Goal: Transaction & Acquisition: Purchase product/service

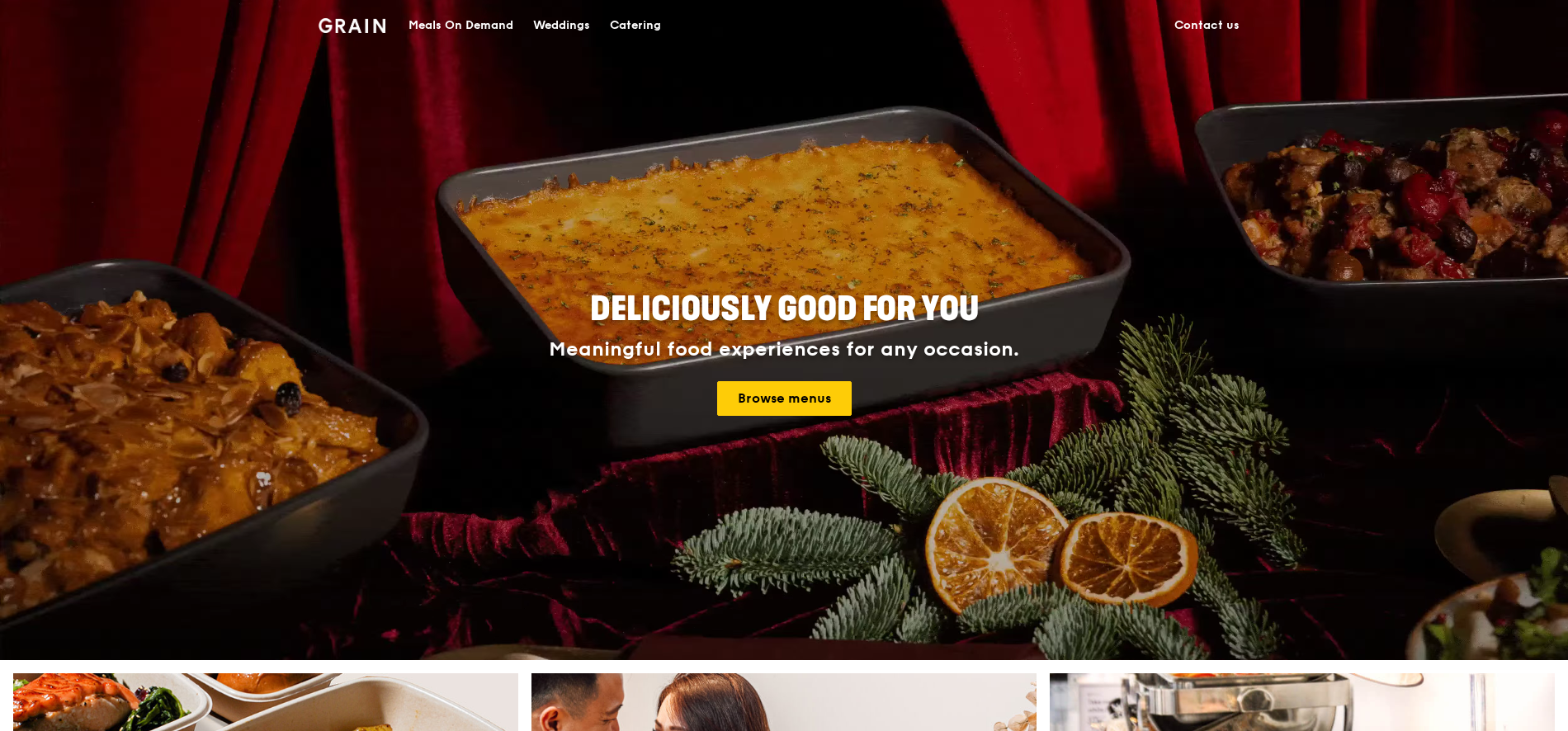
click at [485, 21] on div "Meals On Demand" at bounding box center [461, 25] width 105 height 50
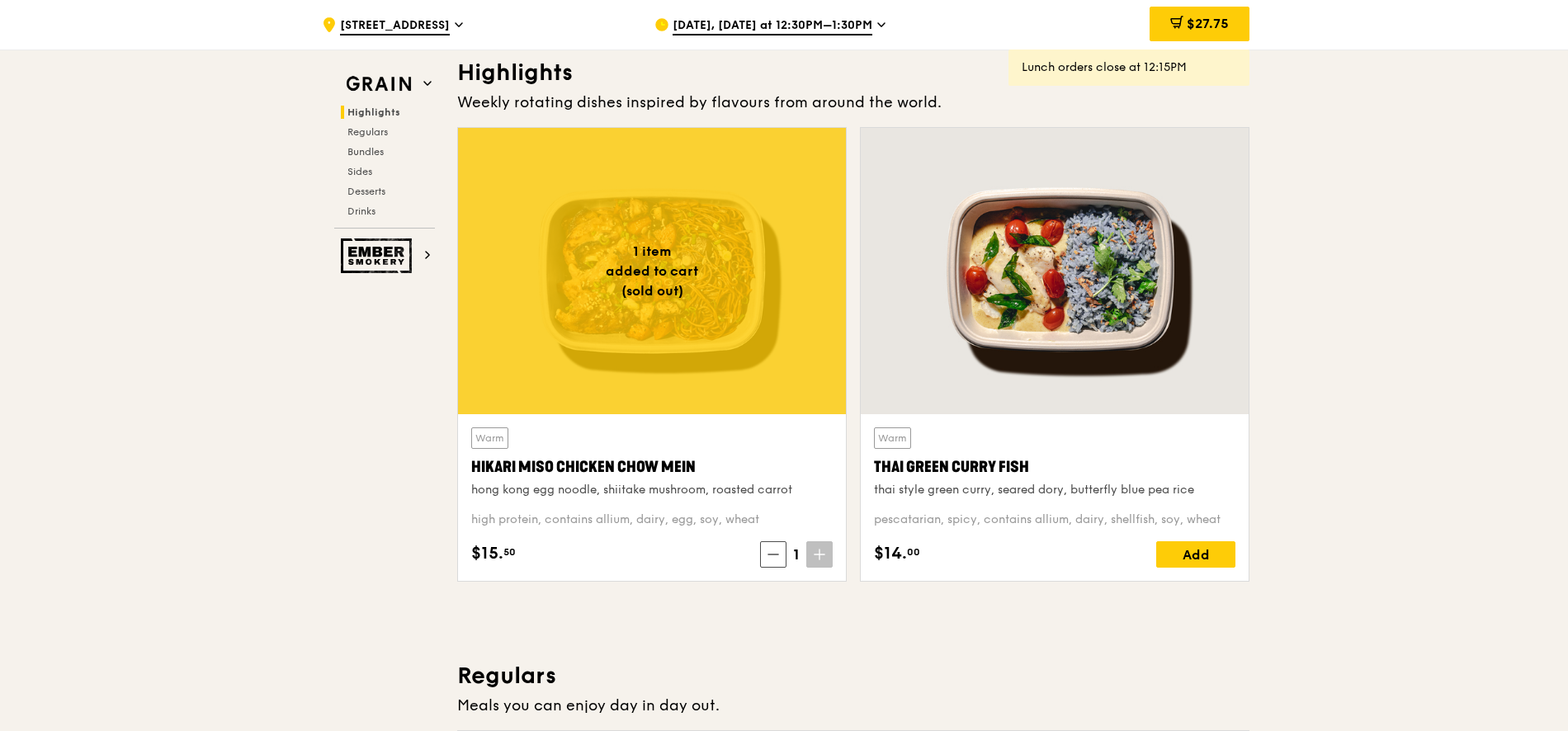
scroll to position [475, 0]
click at [815, 551] on icon at bounding box center [819, 554] width 12 height 12
click at [813, 560] on span at bounding box center [819, 554] width 26 height 26
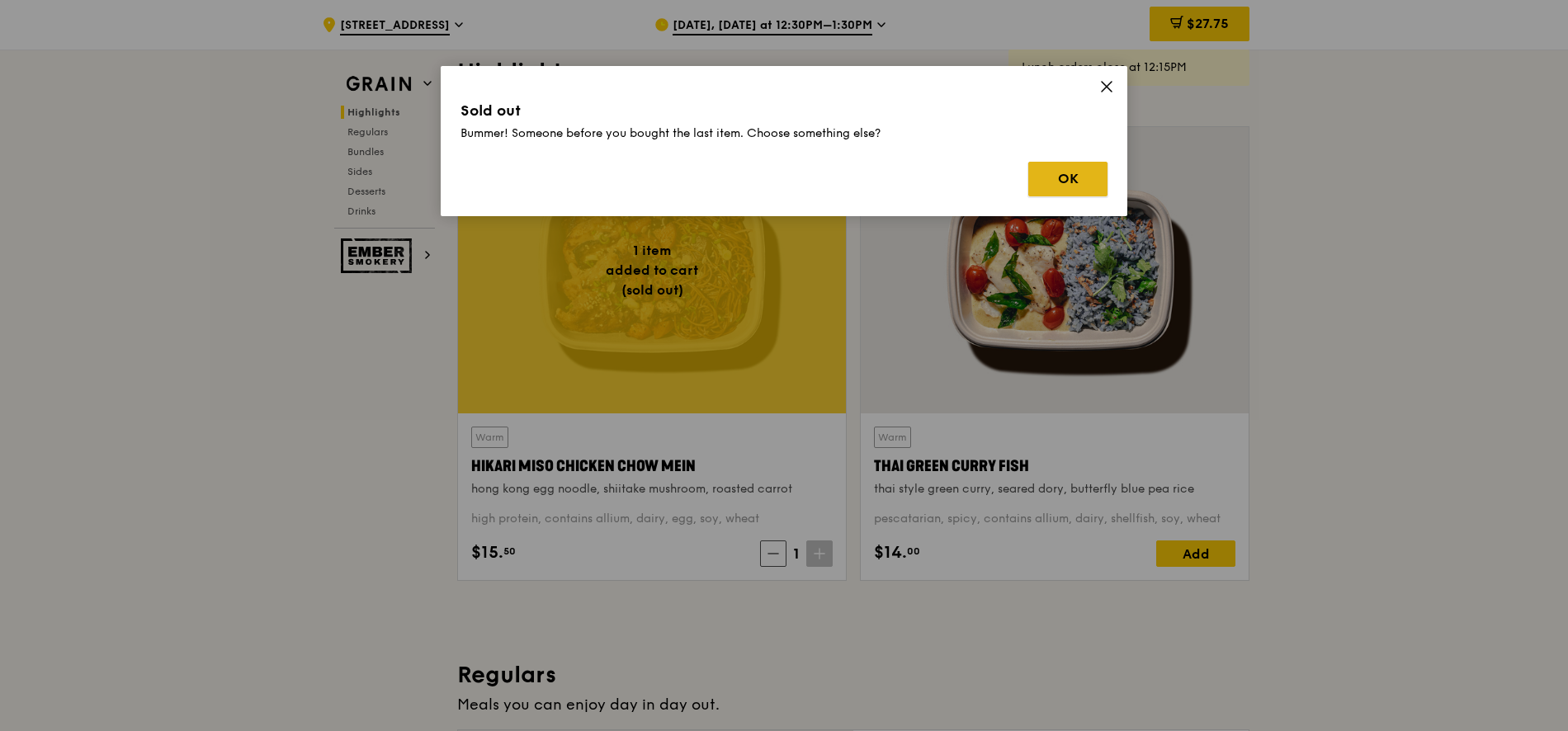
click at [1085, 169] on button "OK" at bounding box center [1068, 178] width 79 height 35
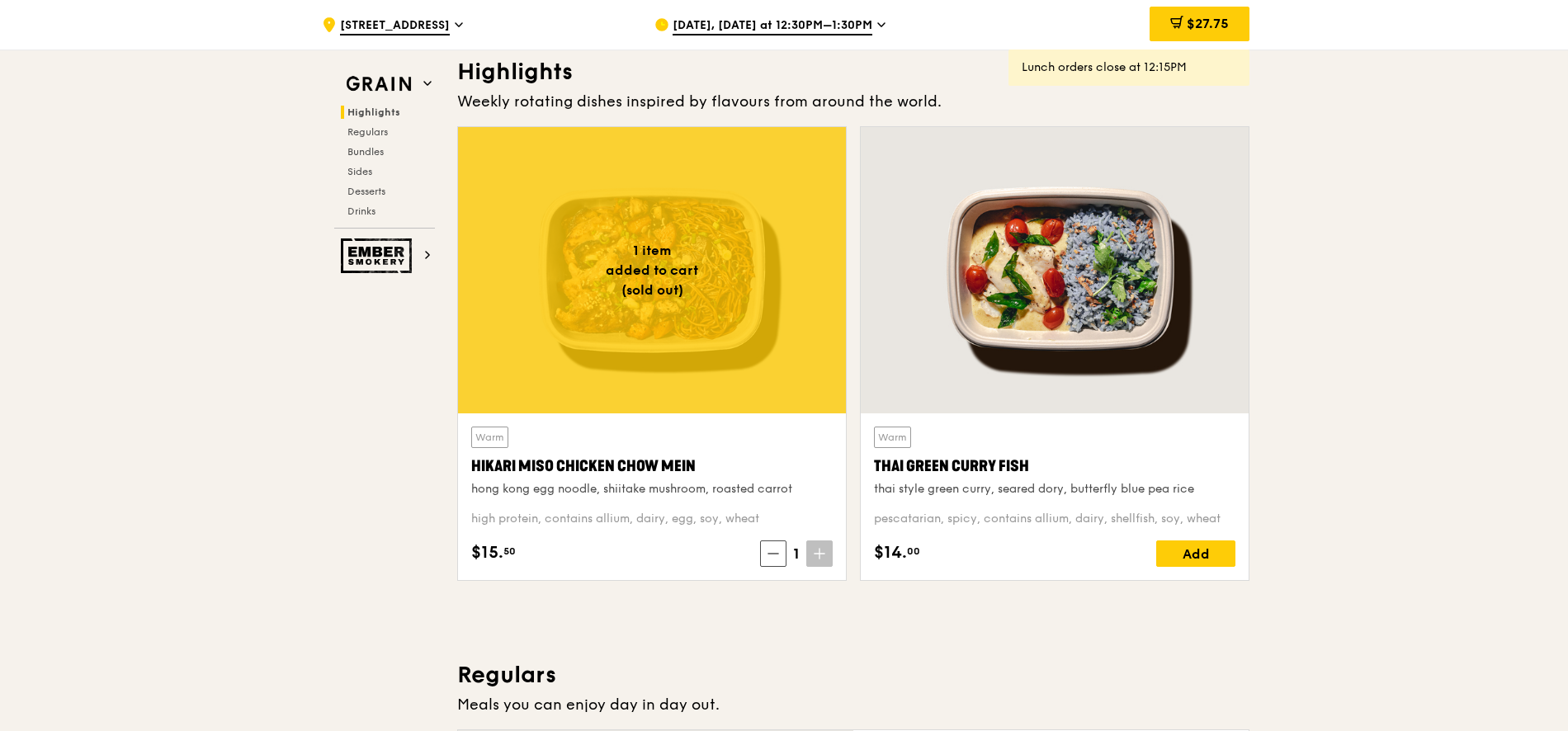
click at [548, 452] on div "Warm Hikari Miso Chicken Chow Mein hong kong egg noodle, shiitake mushroom, roa…" at bounding box center [652, 462] width 362 height 71
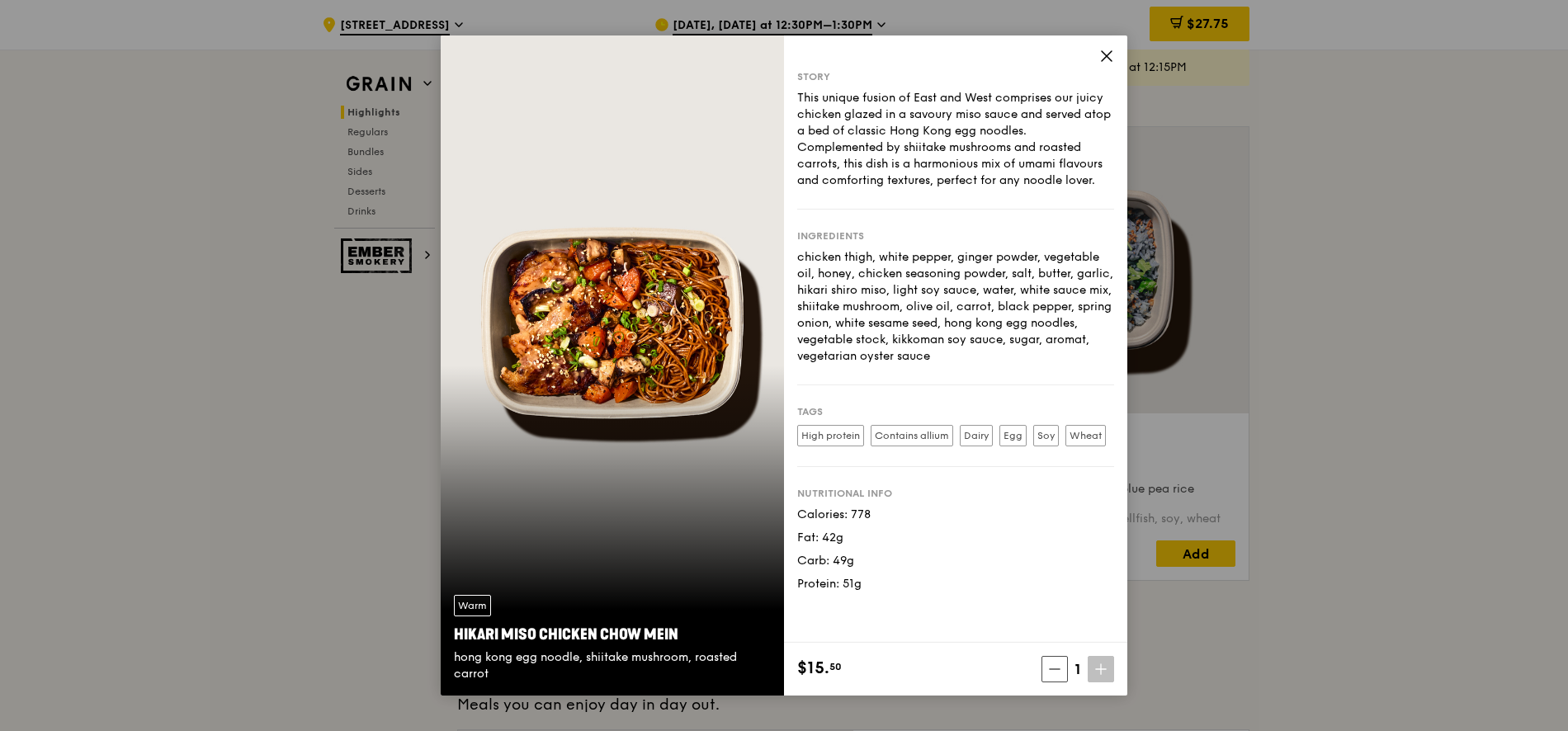
click at [1076, 668] on span "1" at bounding box center [1077, 669] width 19 height 23
click at [1102, 670] on icon at bounding box center [1101, 669] width 12 height 12
click at [1106, 57] on icon at bounding box center [1107, 57] width 15 height 15
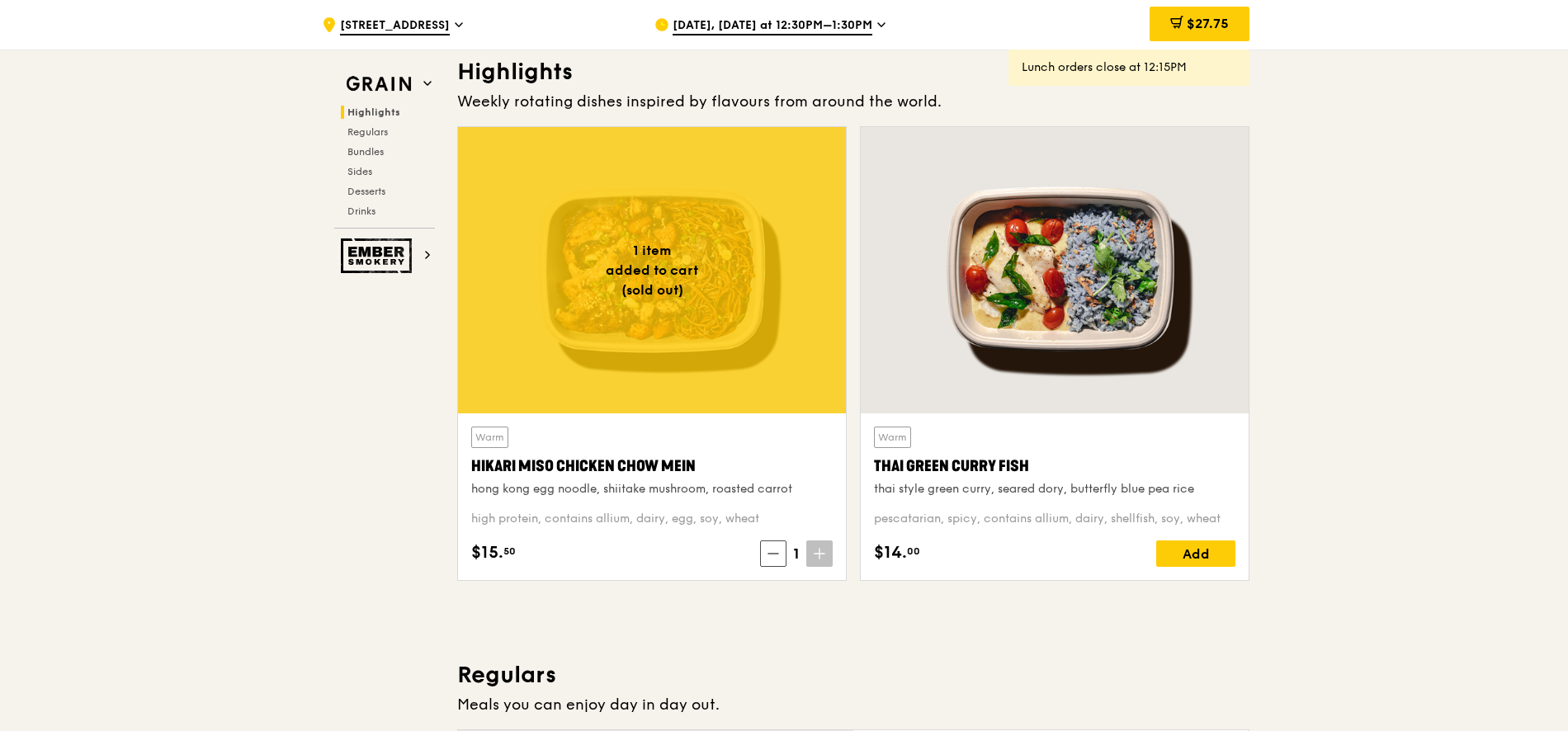
click at [853, 456] on div "Warm Thai Green [PERSON_NAME] Fish thai style green [PERSON_NAME], seared dory,…" at bounding box center [1054, 360] width 403 height 468
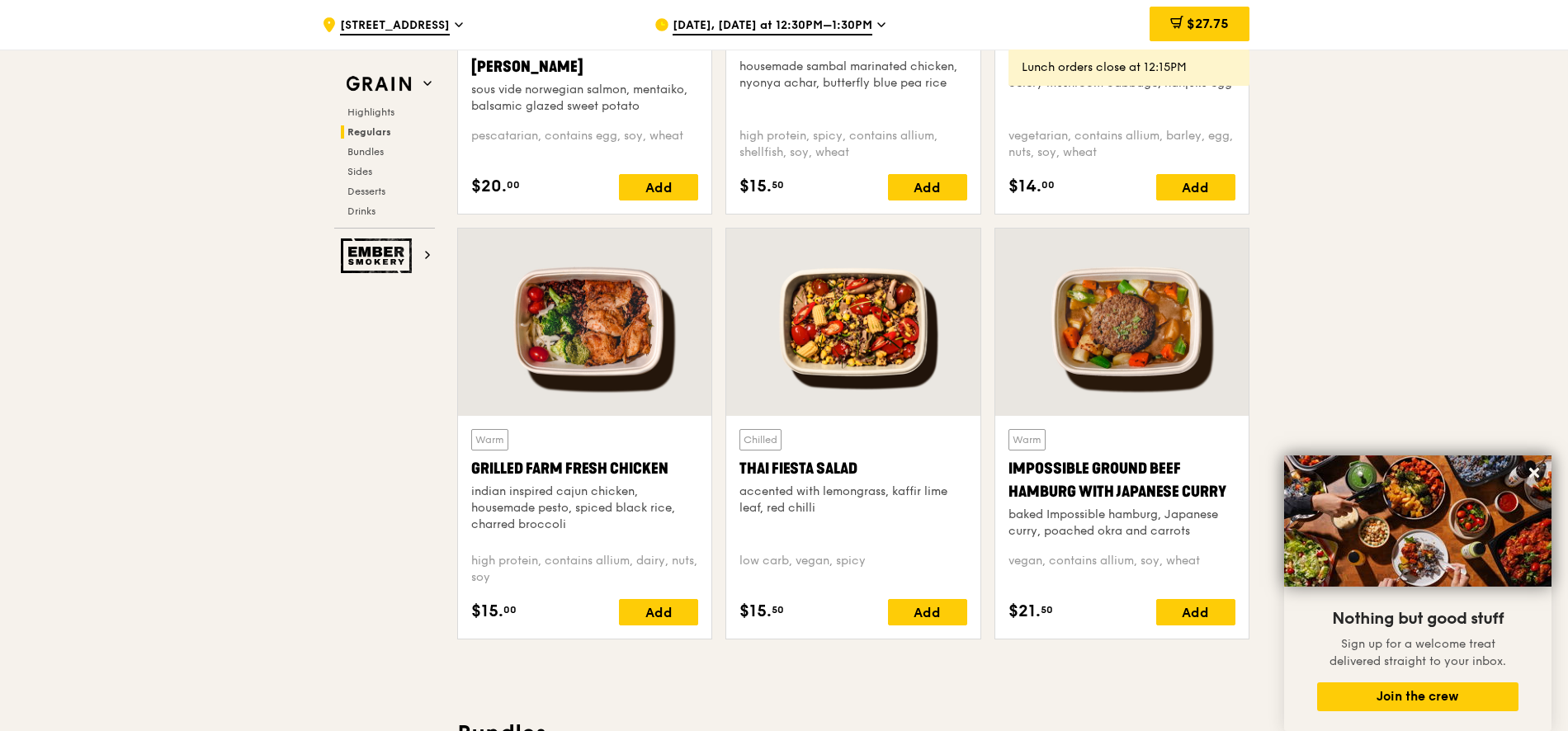
scroll to position [1707, 0]
drag, startPoint x: 674, startPoint y: 466, endPoint x: 464, endPoint y: 470, distance: 210.0
click at [464, 470] on div "Warm Grilled Farm Fresh Chicken indian inspired cajun chicken, housemade pesto,…" at bounding box center [585, 528] width 253 height 223
copy div "Grilled Farm Fresh Chicken"
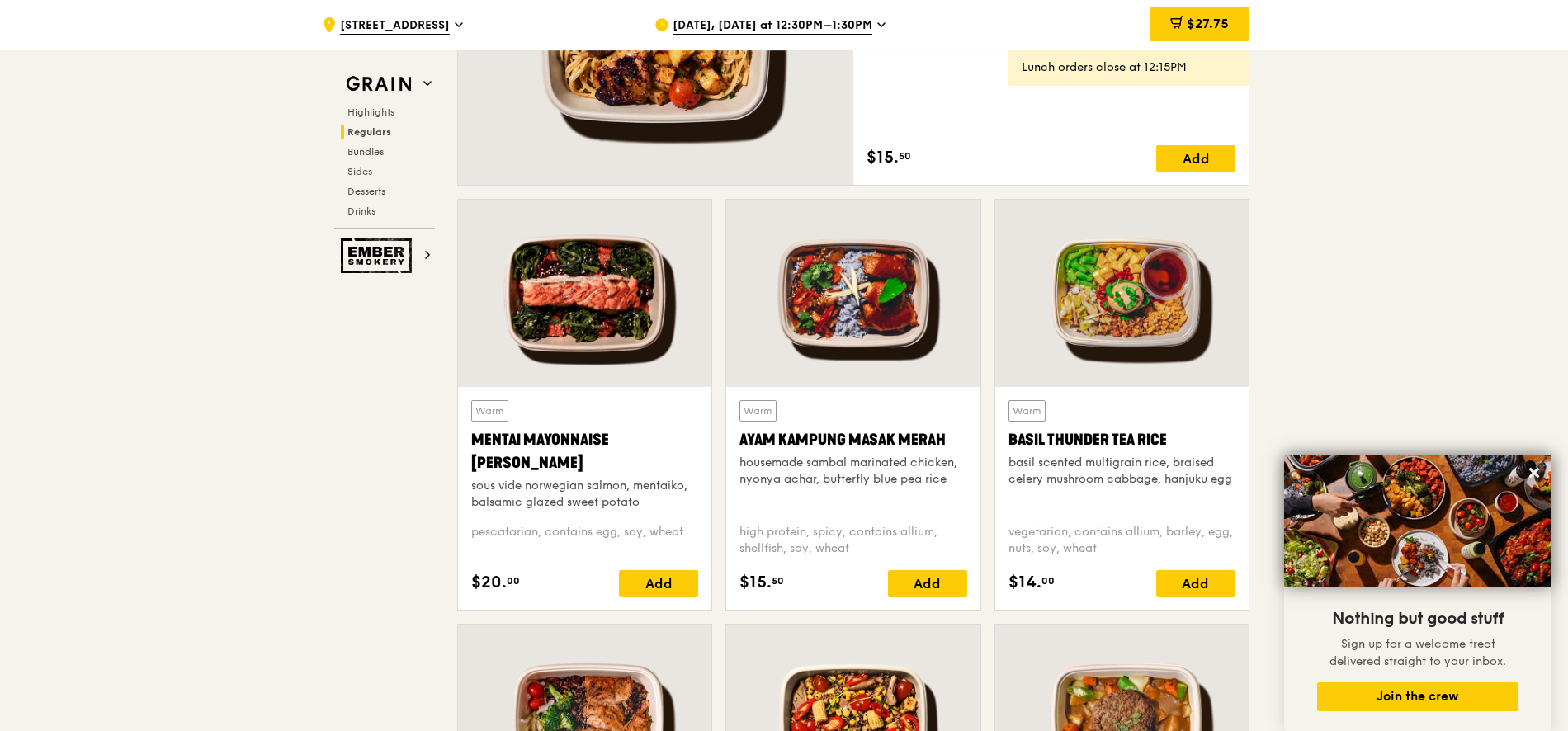
scroll to position [1341, 0]
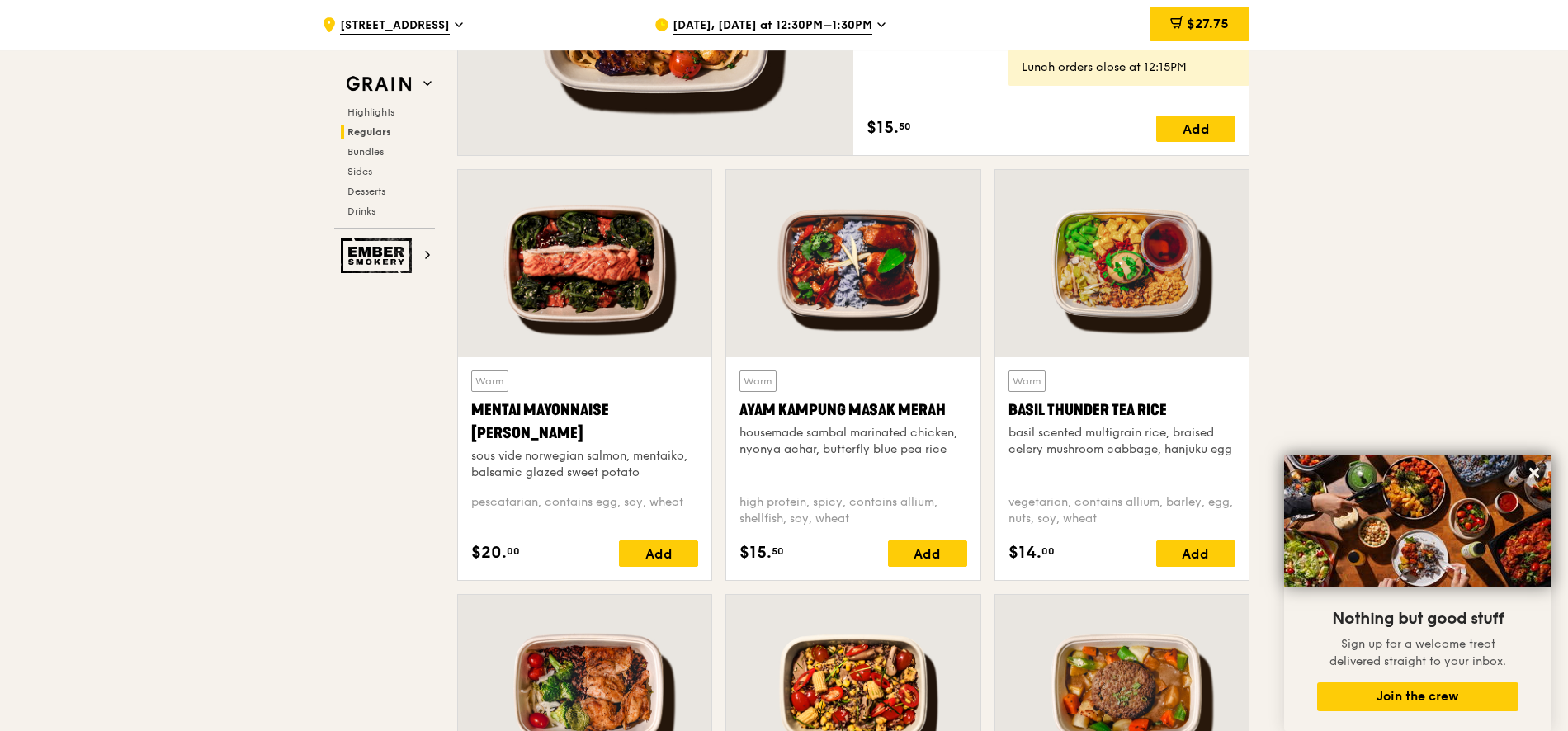
click at [832, 466] on div "Warm Ayam [GEOGRAPHIC_DATA] housemade sambal marinated chicken, nyonya achar, b…" at bounding box center [852, 426] width 227 height 111
drag, startPoint x: 466, startPoint y: 406, endPoint x: 551, endPoint y: 441, distance: 91.9
click at [552, 441] on div "Warm Mentai Mayonnaise Aburi Salmon sous vide norwegian salmon, mentaiko, balsa…" at bounding box center [585, 469] width 253 height 223
copy div "Mentai Mayonnaise [PERSON_NAME]"
drag, startPoint x: 735, startPoint y: 408, endPoint x: 972, endPoint y: 409, distance: 237.0
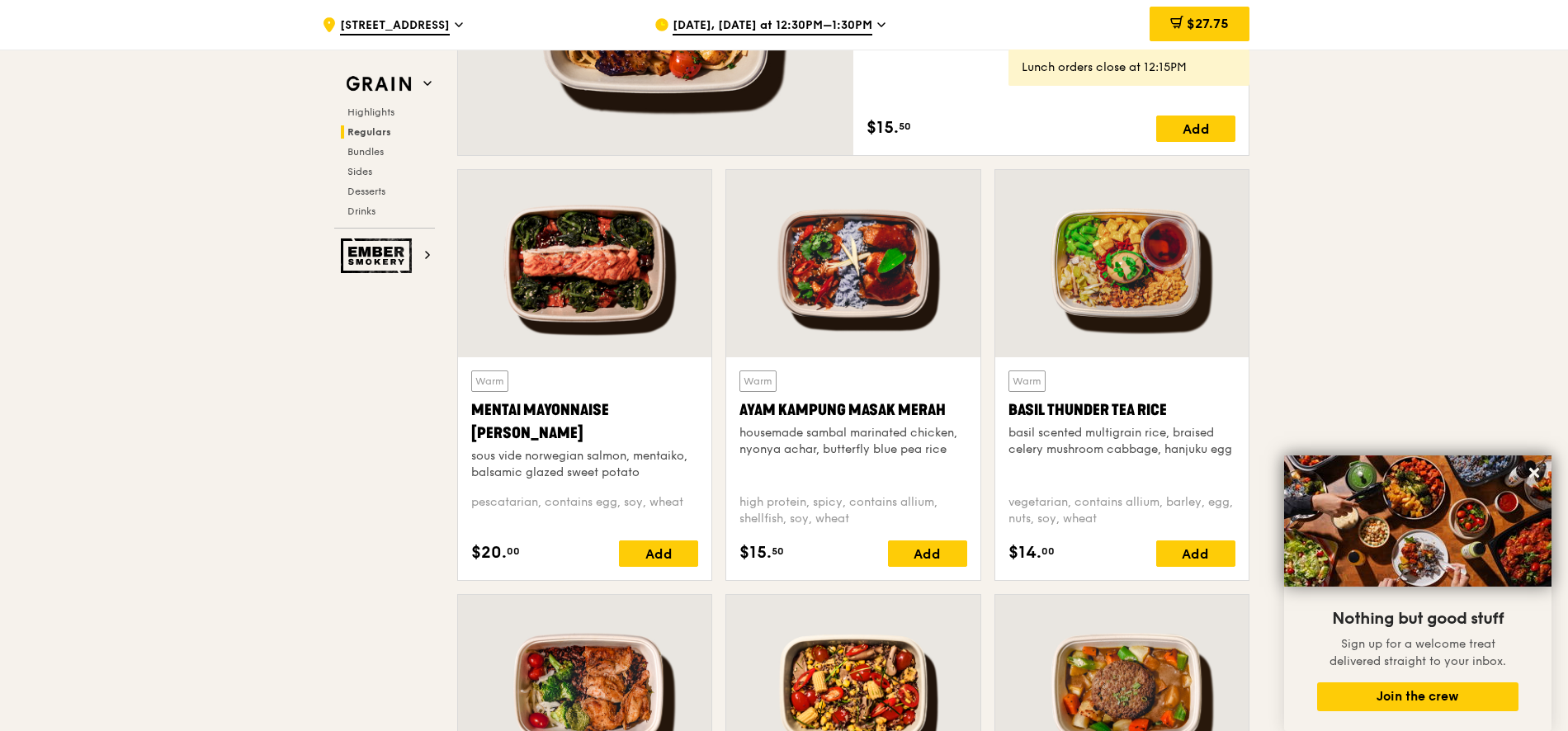
click at [972, 409] on div "Warm Ayam [GEOGRAPHIC_DATA] housemade sambal marinated chicken, nyonya achar, b…" at bounding box center [853, 469] width 253 height 223
copy div "Ayam Kampung Masak Merah"
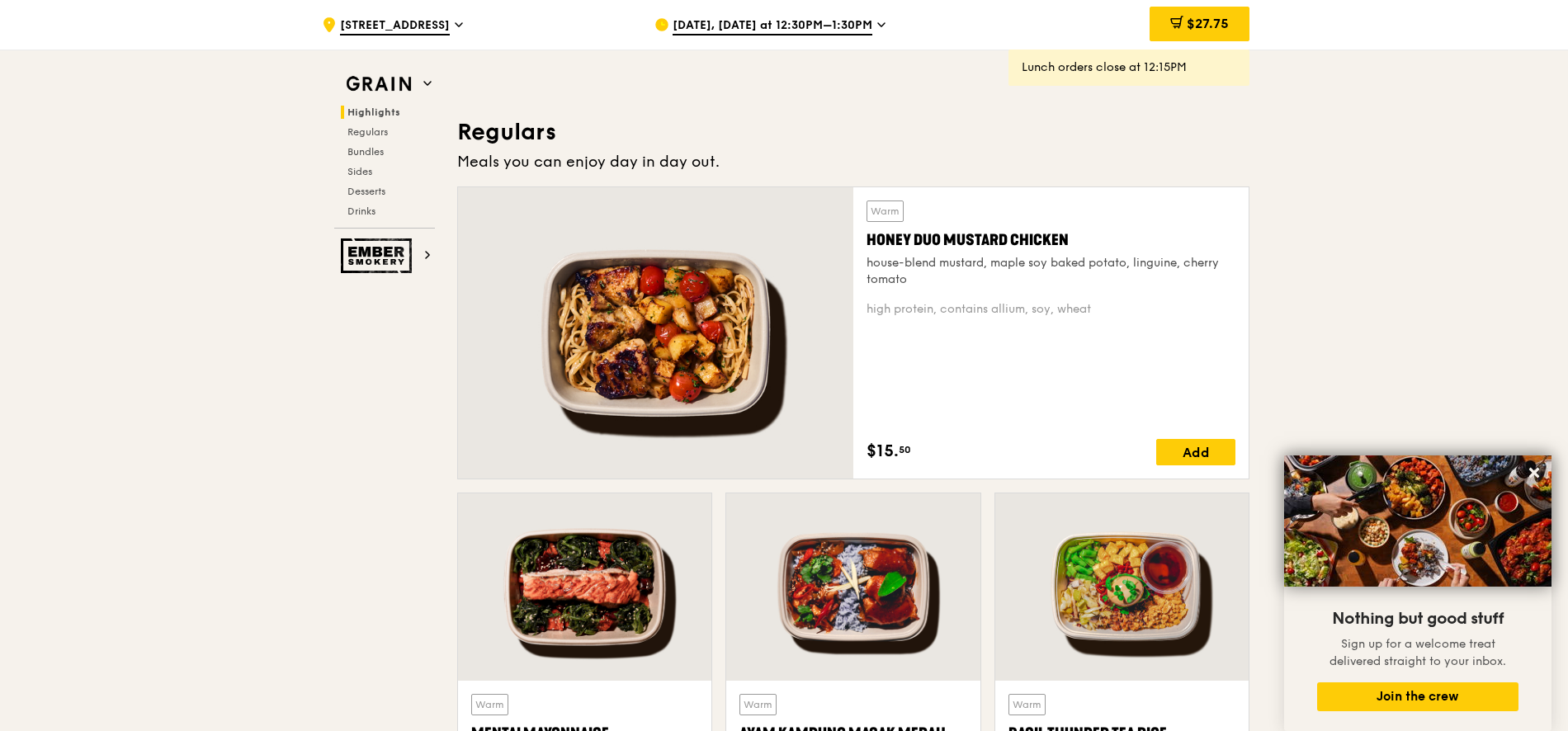
scroll to position [1015, 0]
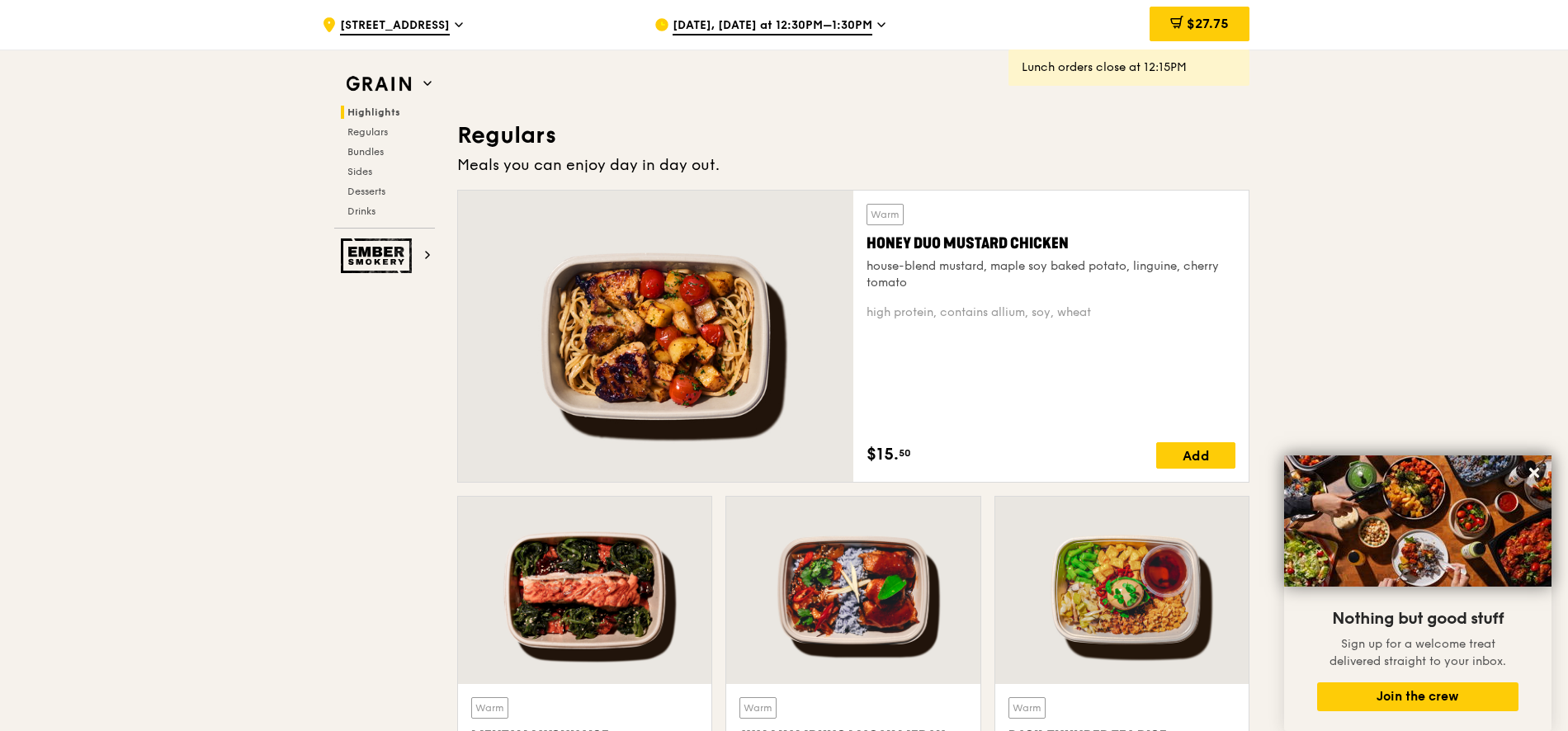
drag, startPoint x: 863, startPoint y: 246, endPoint x: 1074, endPoint y: 248, distance: 211.0
click at [1074, 248] on div "Warm Honey Duo Mustard Chicken house-blend mustard, maple soy baked potato, lin…" at bounding box center [1051, 336] width 395 height 292
copy div "Honey Duo Mustard Chicken"
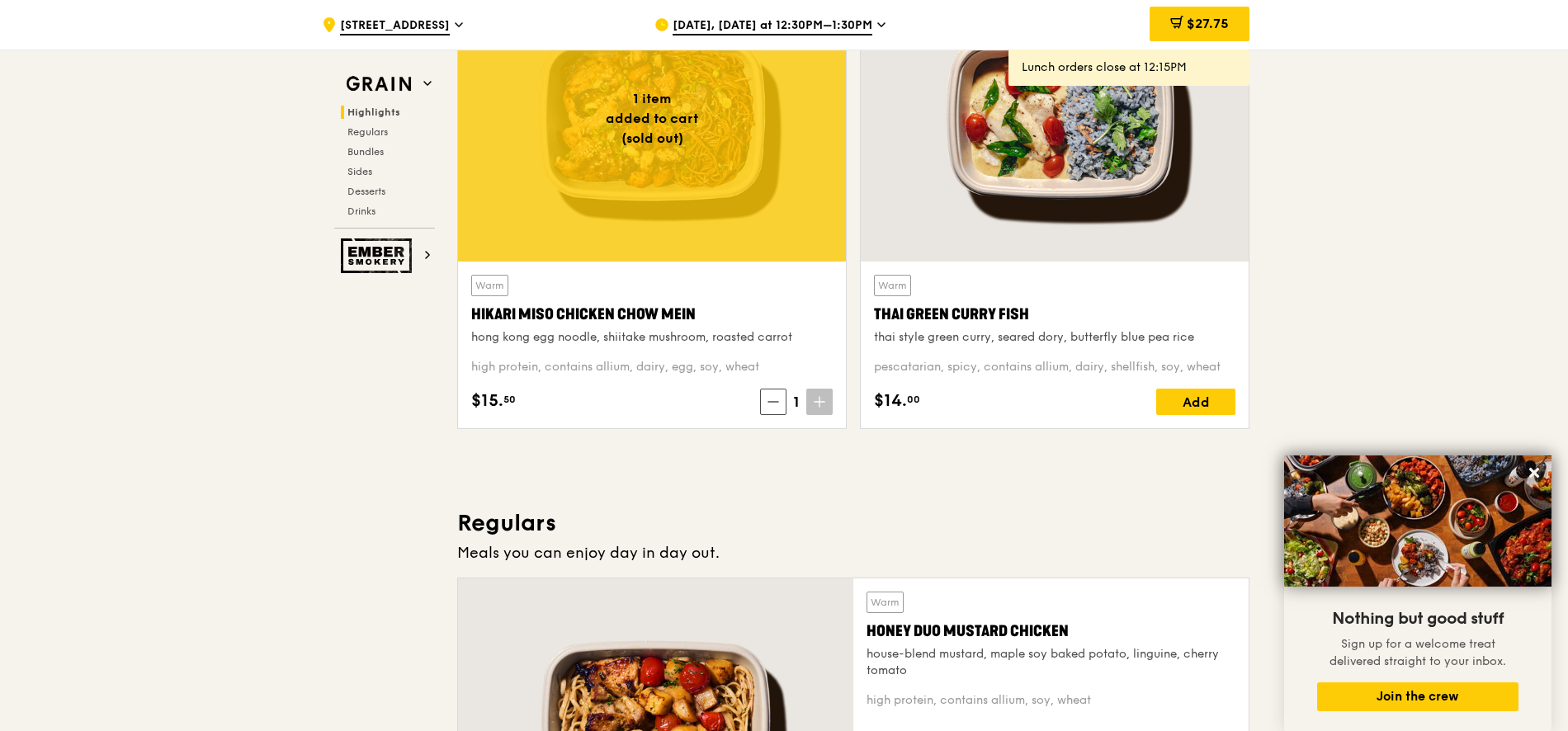
scroll to position [622, 0]
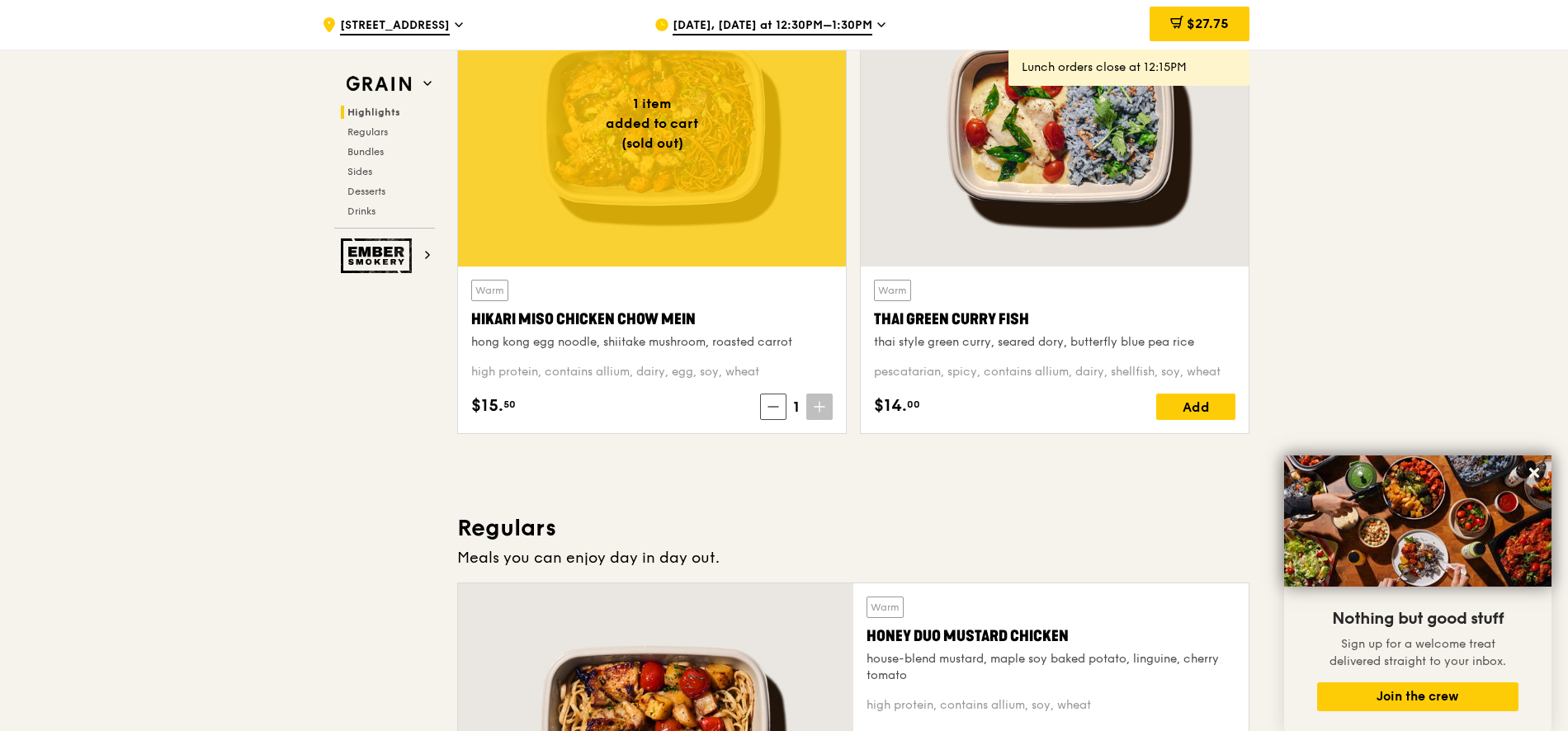
drag, startPoint x: 867, startPoint y: 315, endPoint x: 1054, endPoint y: 314, distance: 187.0
click at [1054, 314] on div "Warm Thai Green [PERSON_NAME] Fish thai style green [PERSON_NAME], seared dory,…" at bounding box center [1054, 350] width 388 height 166
copy div "Thai Green Curry Fish"
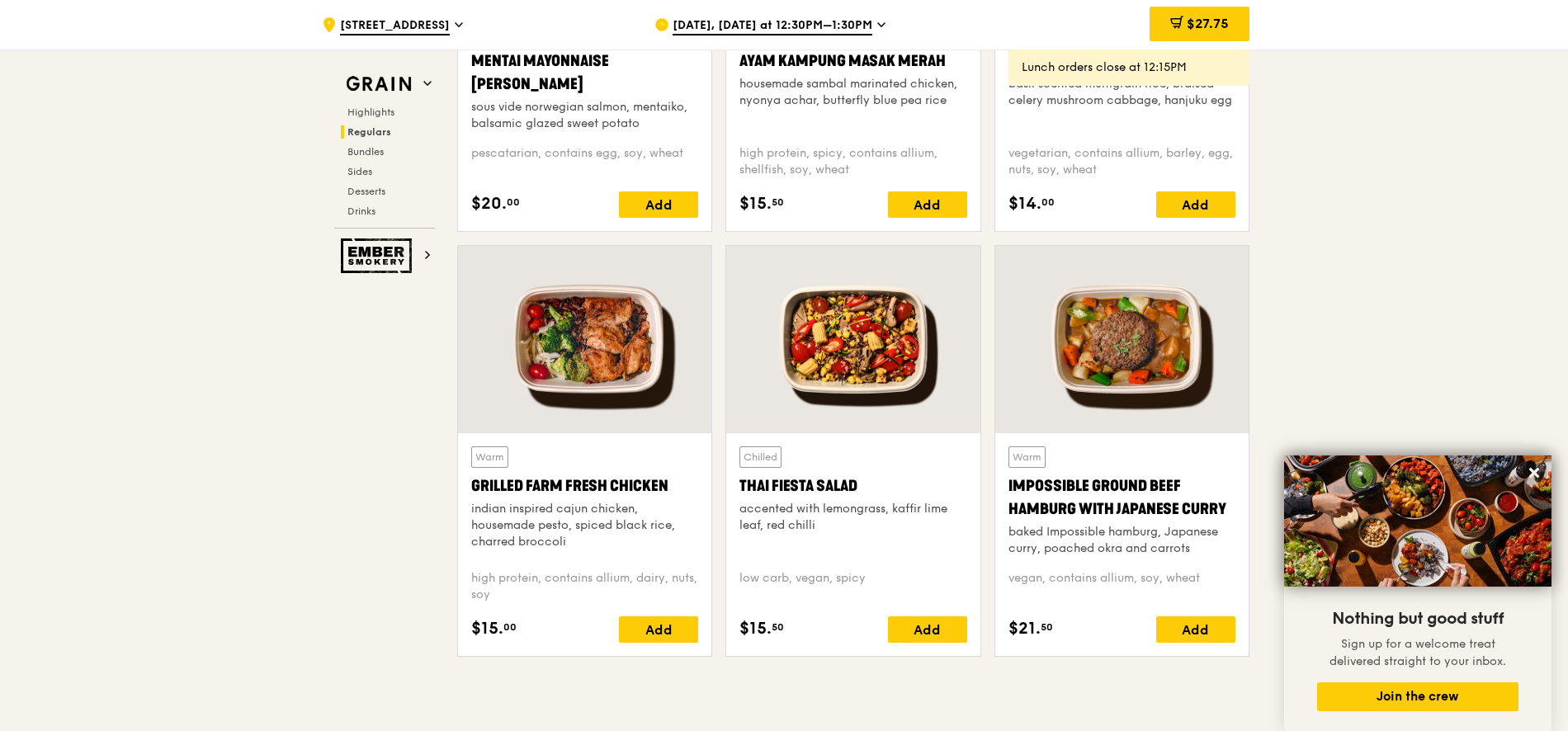
scroll to position [1691, 0]
drag, startPoint x: 470, startPoint y: 481, endPoint x: 678, endPoint y: 493, distance: 208.3
click at [678, 493] on div "Warm Grilled Farm Fresh Chicken indian inspired cajun chicken, housemade pesto,…" at bounding box center [585, 544] width 253 height 223
copy div "Grilled Farm Fresh Chicken"
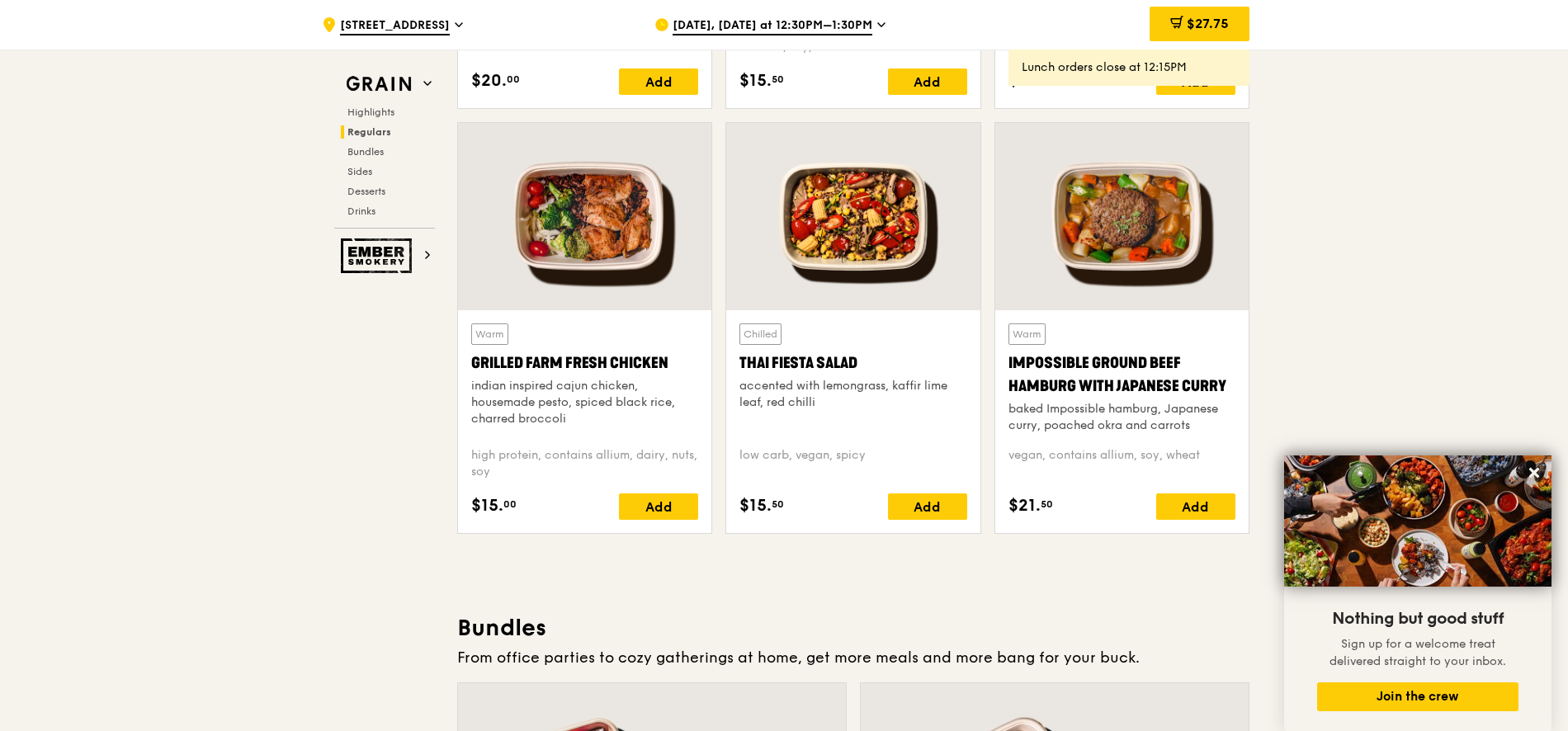
scroll to position [1777, 0]
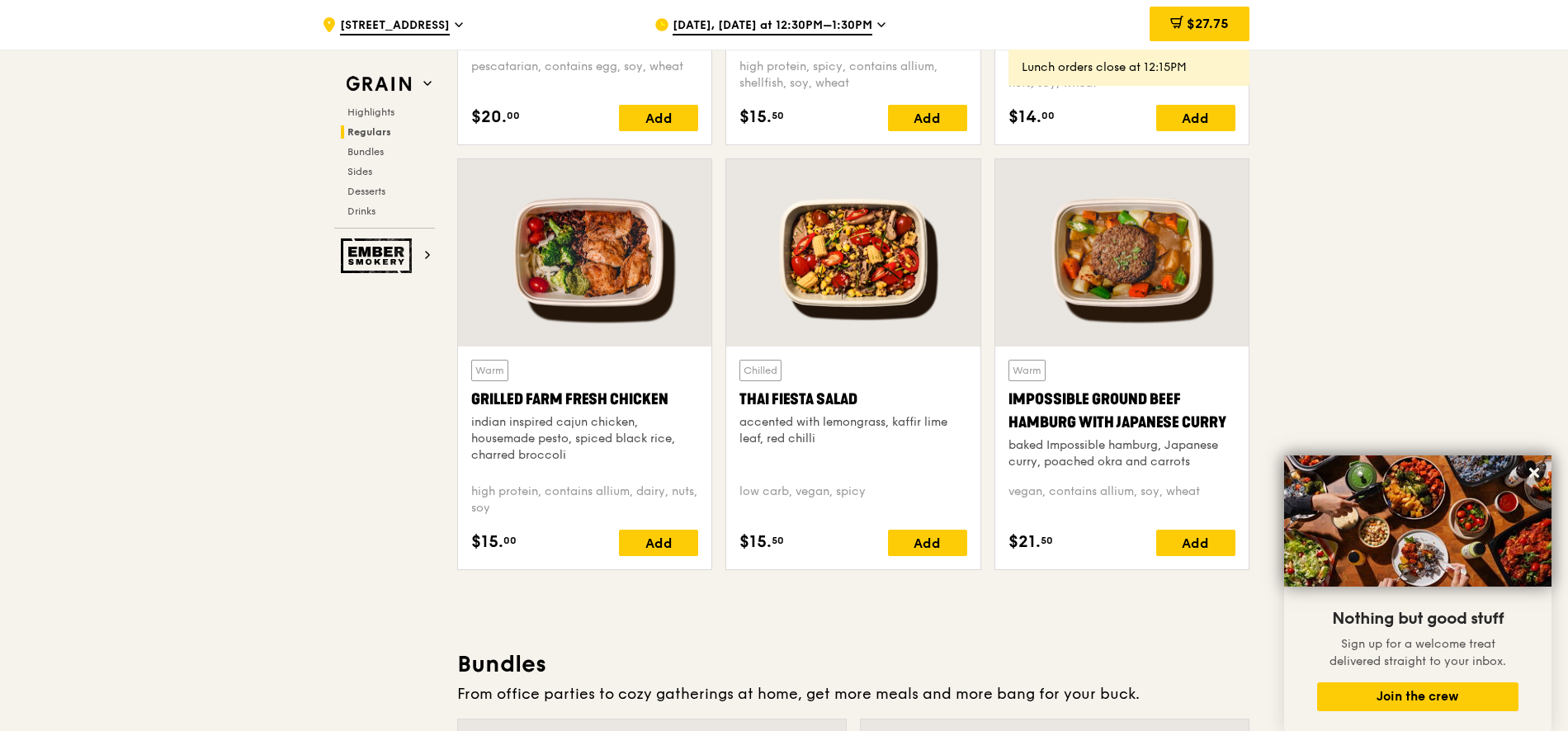
drag, startPoint x: 1002, startPoint y: 398, endPoint x: 1237, endPoint y: 428, distance: 236.9
click at [1237, 428] on div "Warm Impossible Ground Beef Hamburg with Japanese [PERSON_NAME] baked Impossibl…" at bounding box center [1122, 458] width 253 height 223
copy div "Impossible Ground Beef Hamburg with Japanese Curry"
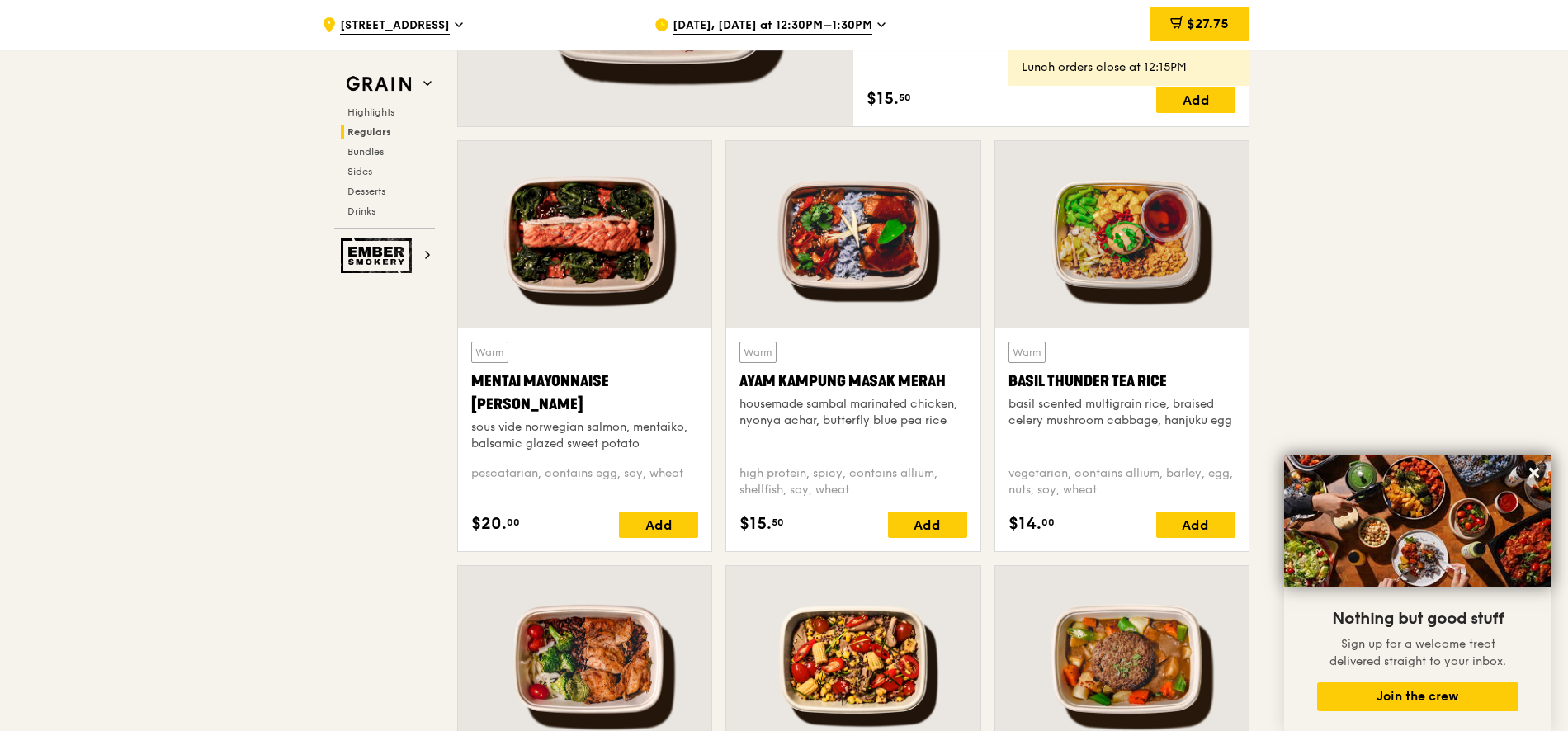
scroll to position [1371, 0]
drag, startPoint x: 999, startPoint y: 383, endPoint x: 1192, endPoint y: 389, distance: 193.1
click at [1192, 389] on div "Warm Basil Thunder Tea [PERSON_NAME] scented multigrain rice, braised celery mu…" at bounding box center [1122, 439] width 253 height 223
copy div "Basil Thunder Tea Rice"
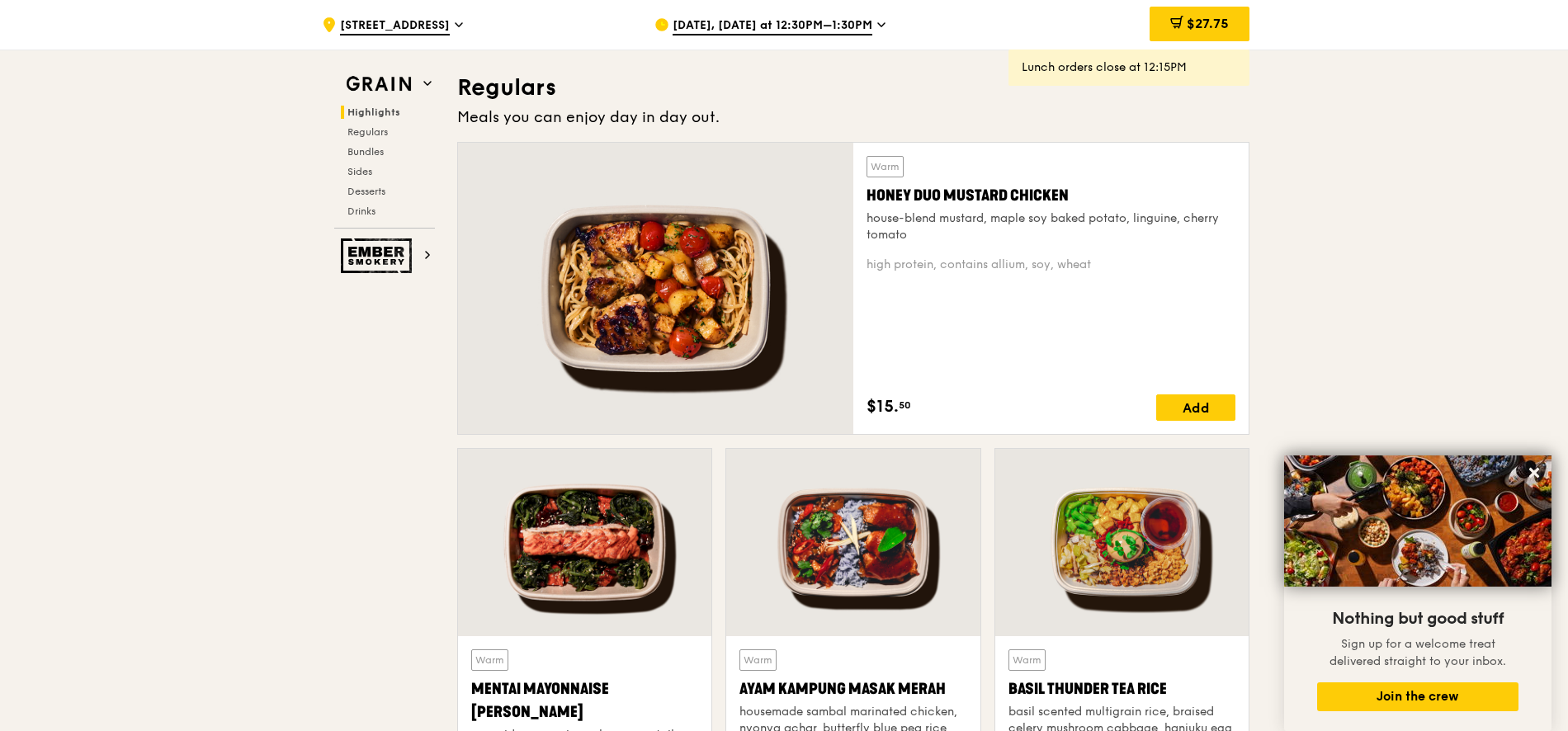
scroll to position [1054, 0]
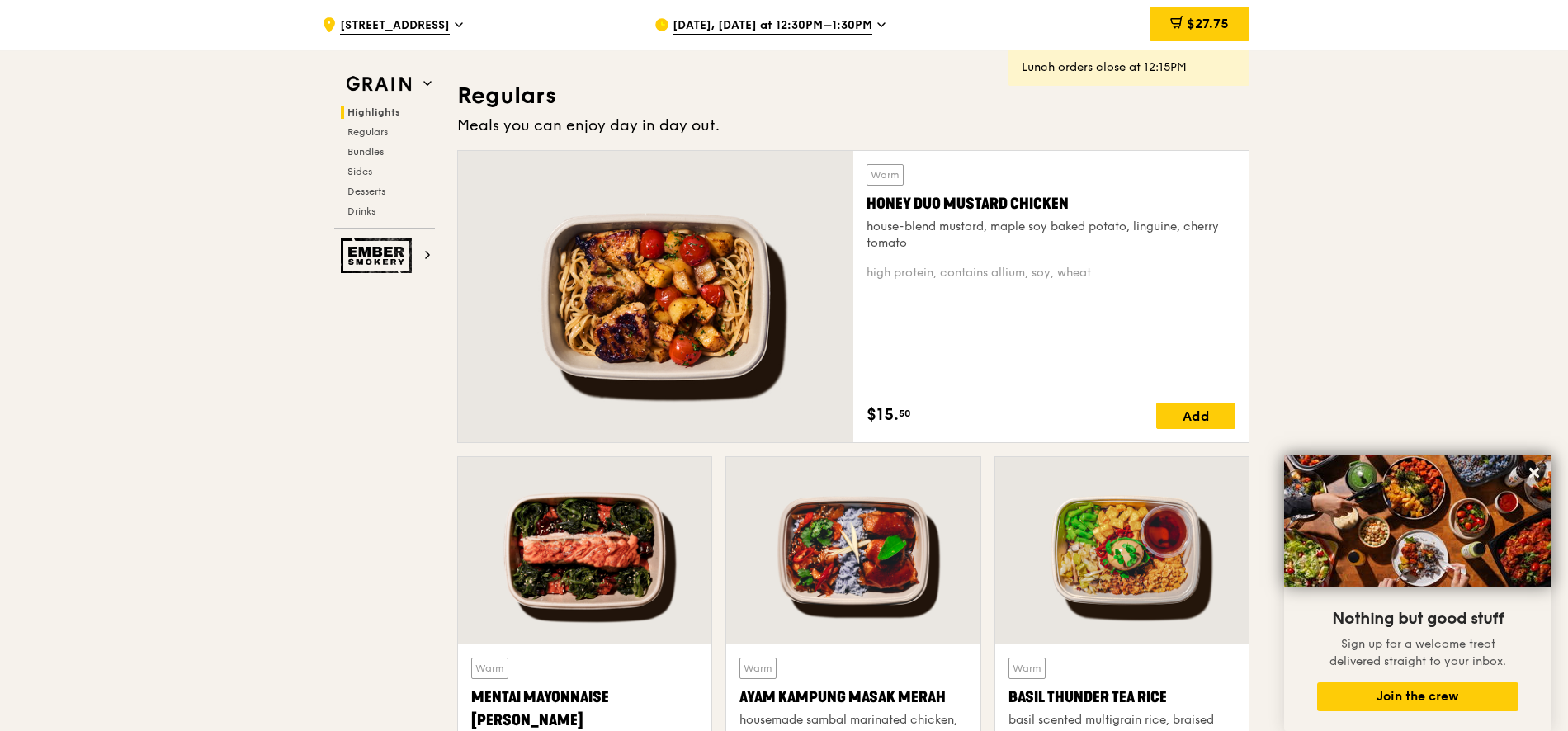
drag, startPoint x: 864, startPoint y: 200, endPoint x: 1080, endPoint y: 205, distance: 216.1
click at [1080, 205] on div "Warm Honey Duo Mustard Chicken house-blend mustard, maple soy baked potato, lin…" at bounding box center [1051, 297] width 395 height 292
copy div "Honey Duo Mustard Chicken"
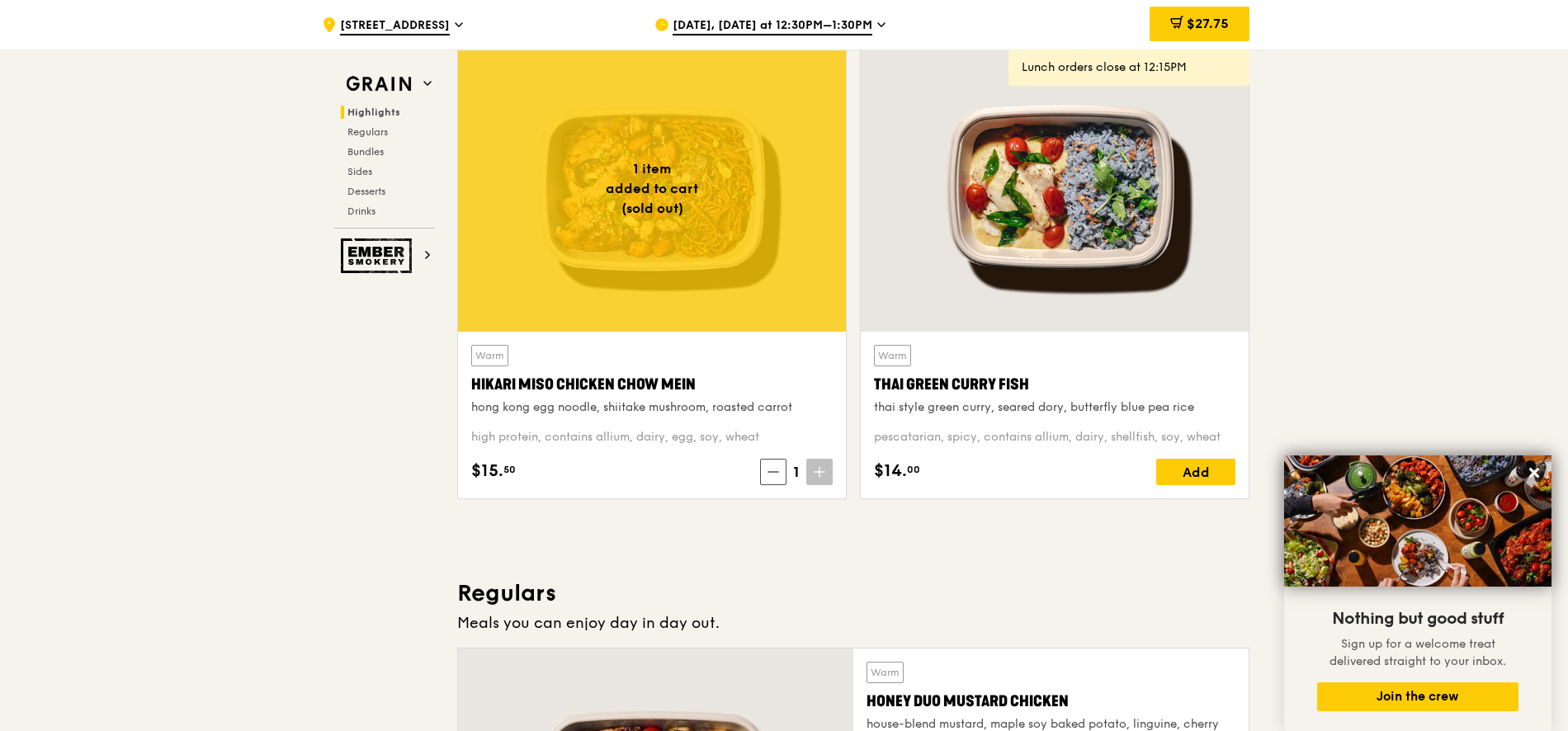
scroll to position [526, 0]
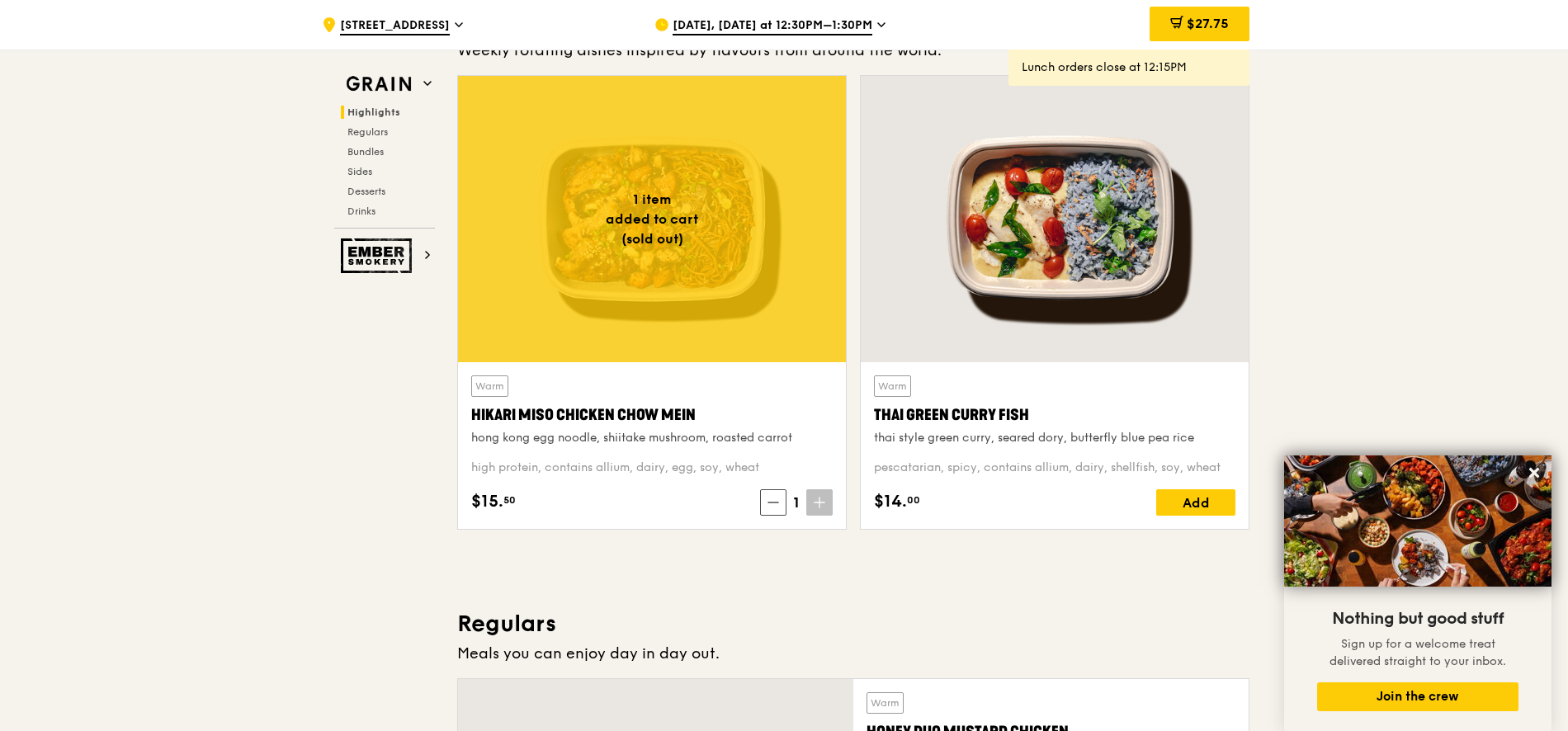
click at [464, 422] on div "Warm Hikari Miso Chicken Chow Mein hong kong egg noodle, shiitake mushroom, roa…" at bounding box center [651, 445] width 388 height 166
drag, startPoint x: 466, startPoint y: 417, endPoint x: 733, endPoint y: 416, distance: 267.0
click at [733, 416] on div "Warm Hikari Miso Chicken Chow Mein hong kong egg noodle, shiitake mushroom, roa…" at bounding box center [651, 445] width 388 height 166
copy div "Hikari Miso Chicken Chow Mein"
